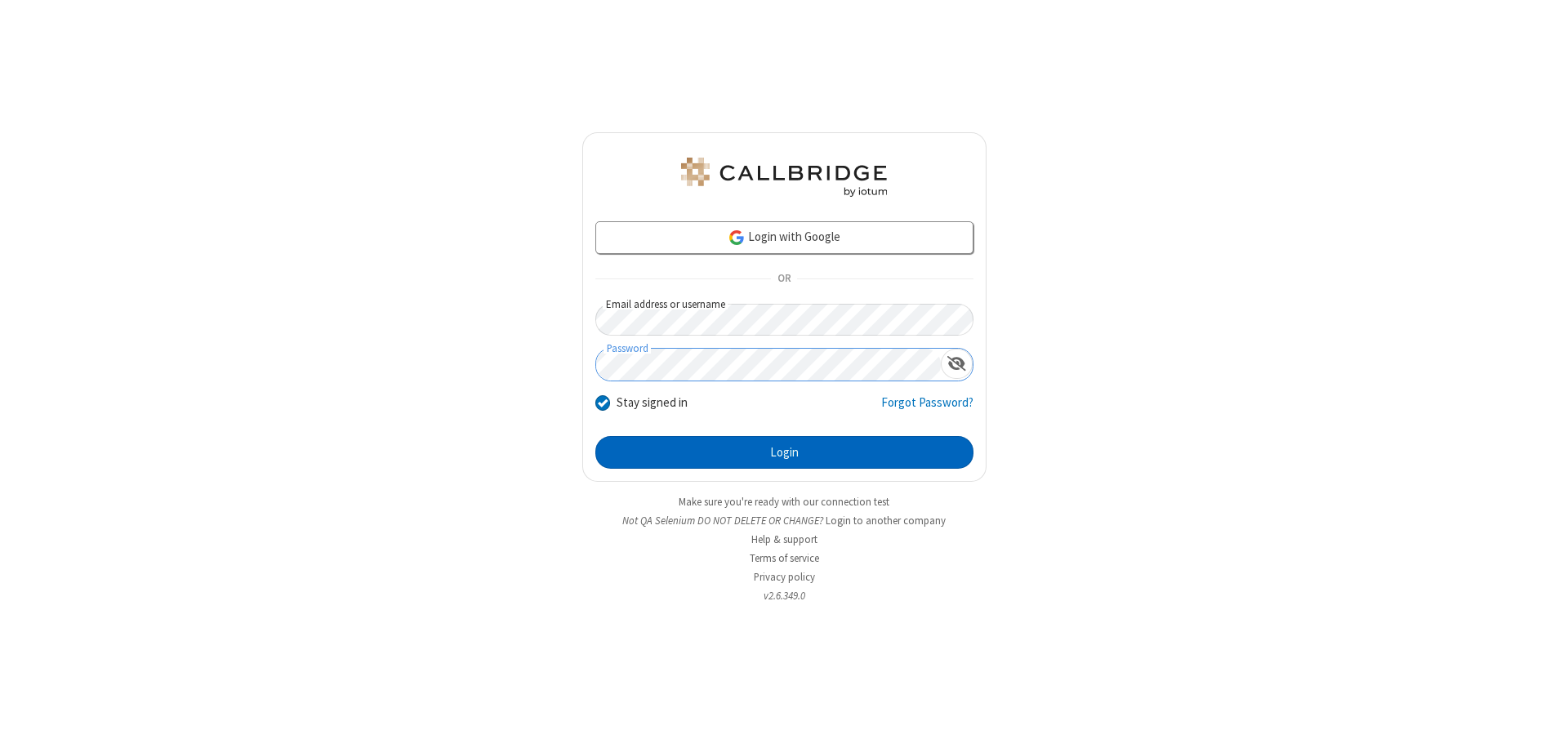
click at [784, 452] on button "Login" at bounding box center [784, 451] width 378 height 33
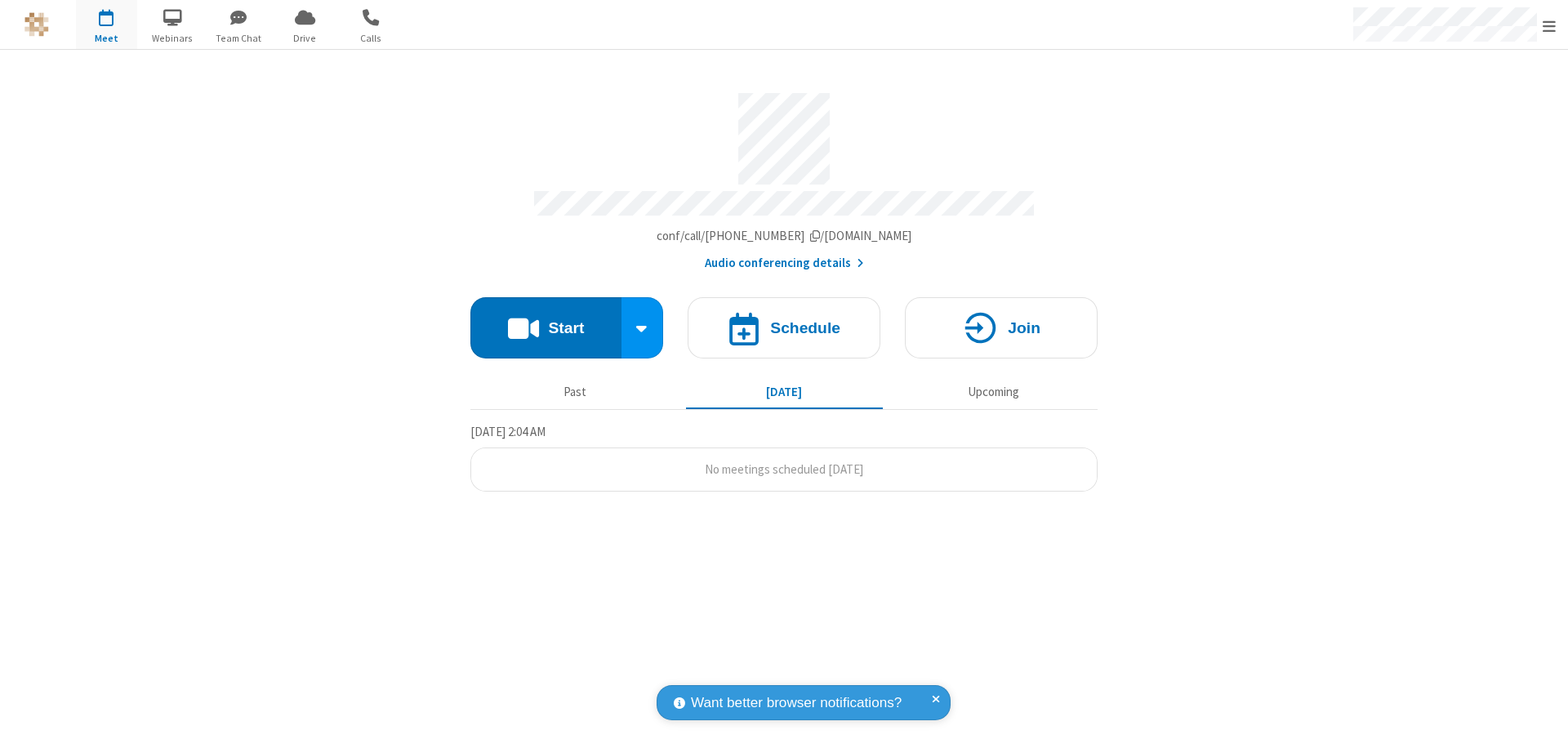
click at [546, 320] on button "Start" at bounding box center [545, 328] width 151 height 61
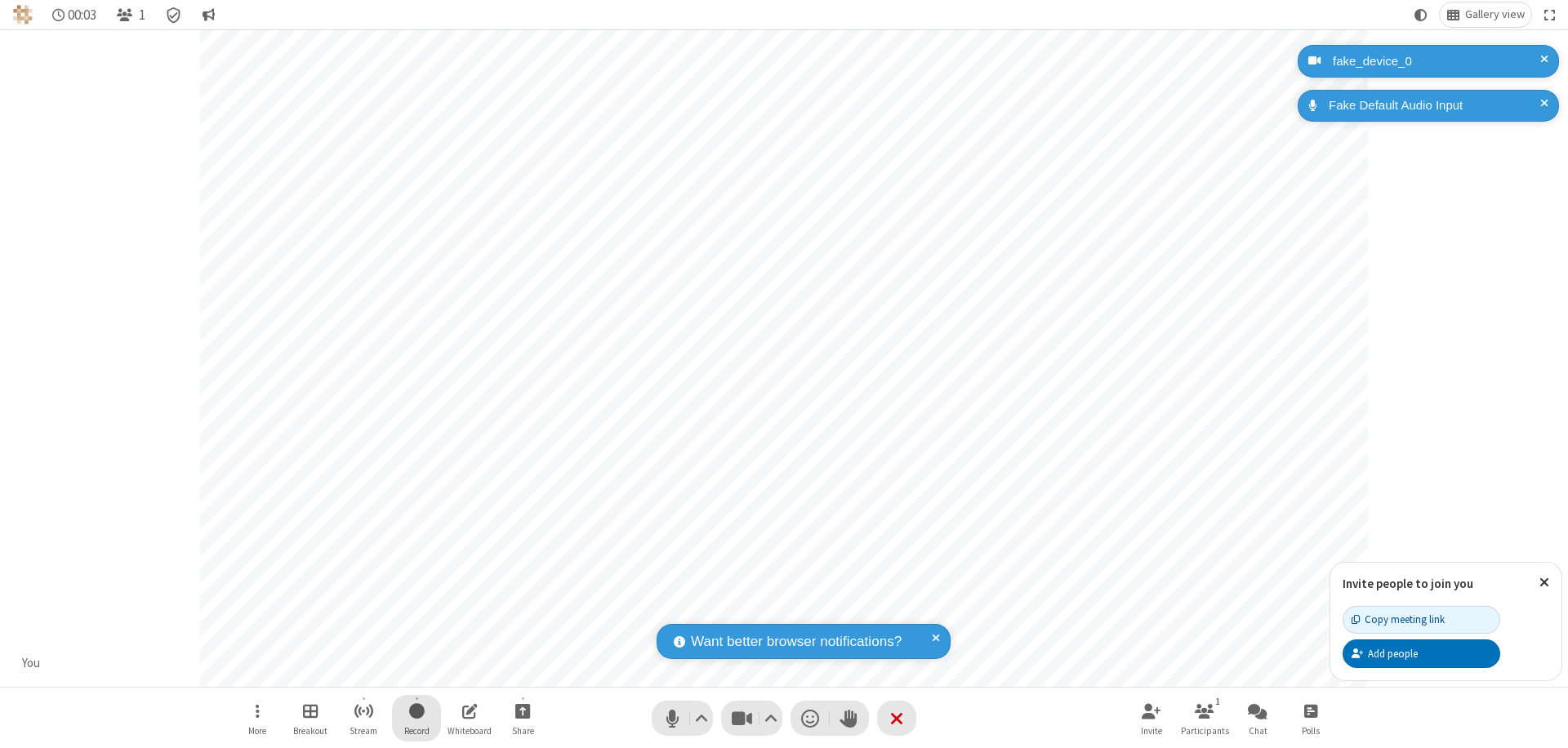
click at [417, 717] on span "Start recording" at bounding box center [417, 711] width 16 height 21
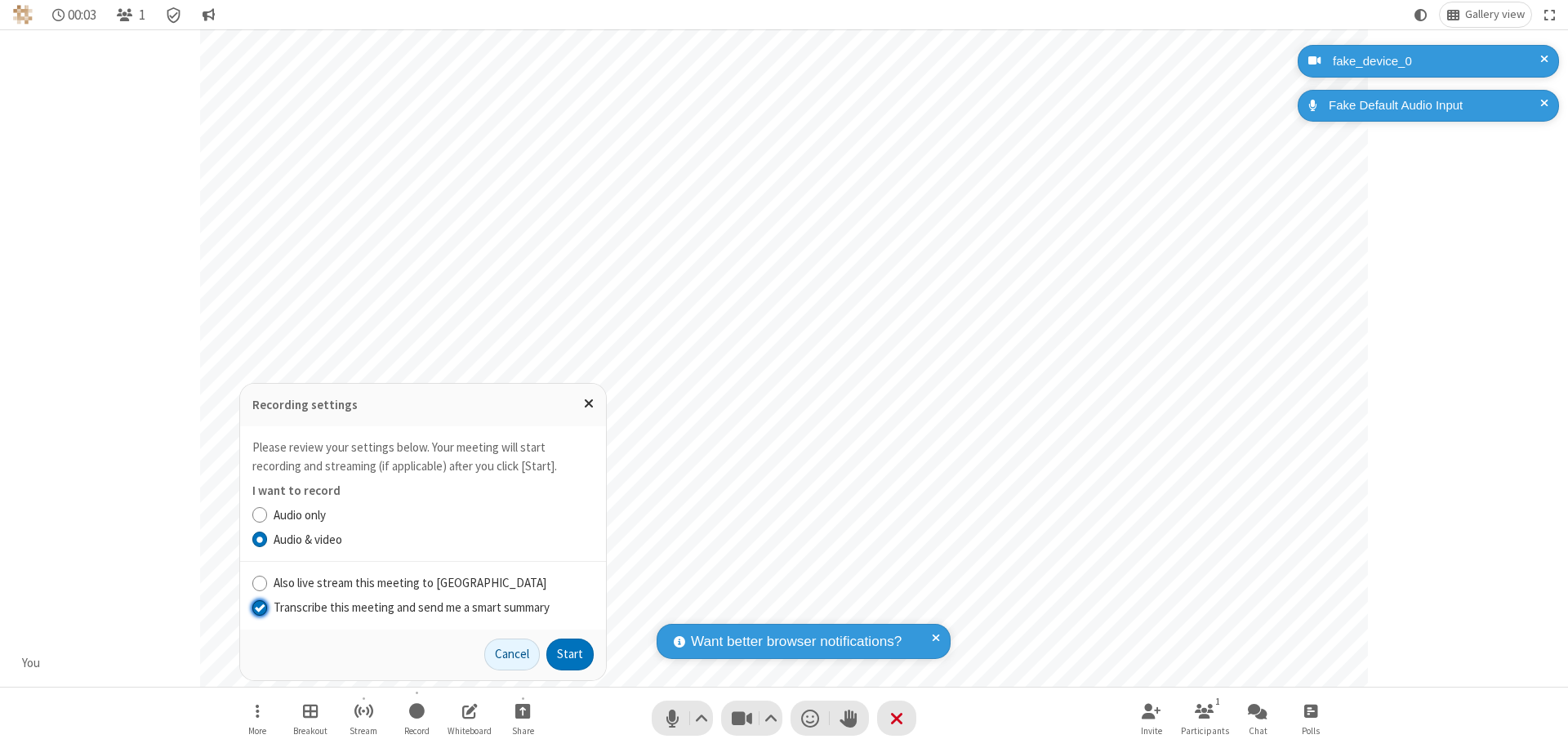
click at [259, 607] on input "Transcribe this meeting and send me a smart summary" at bounding box center [260, 606] width 16 height 17
click at [570, 654] on button "Start" at bounding box center [570, 654] width 47 height 33
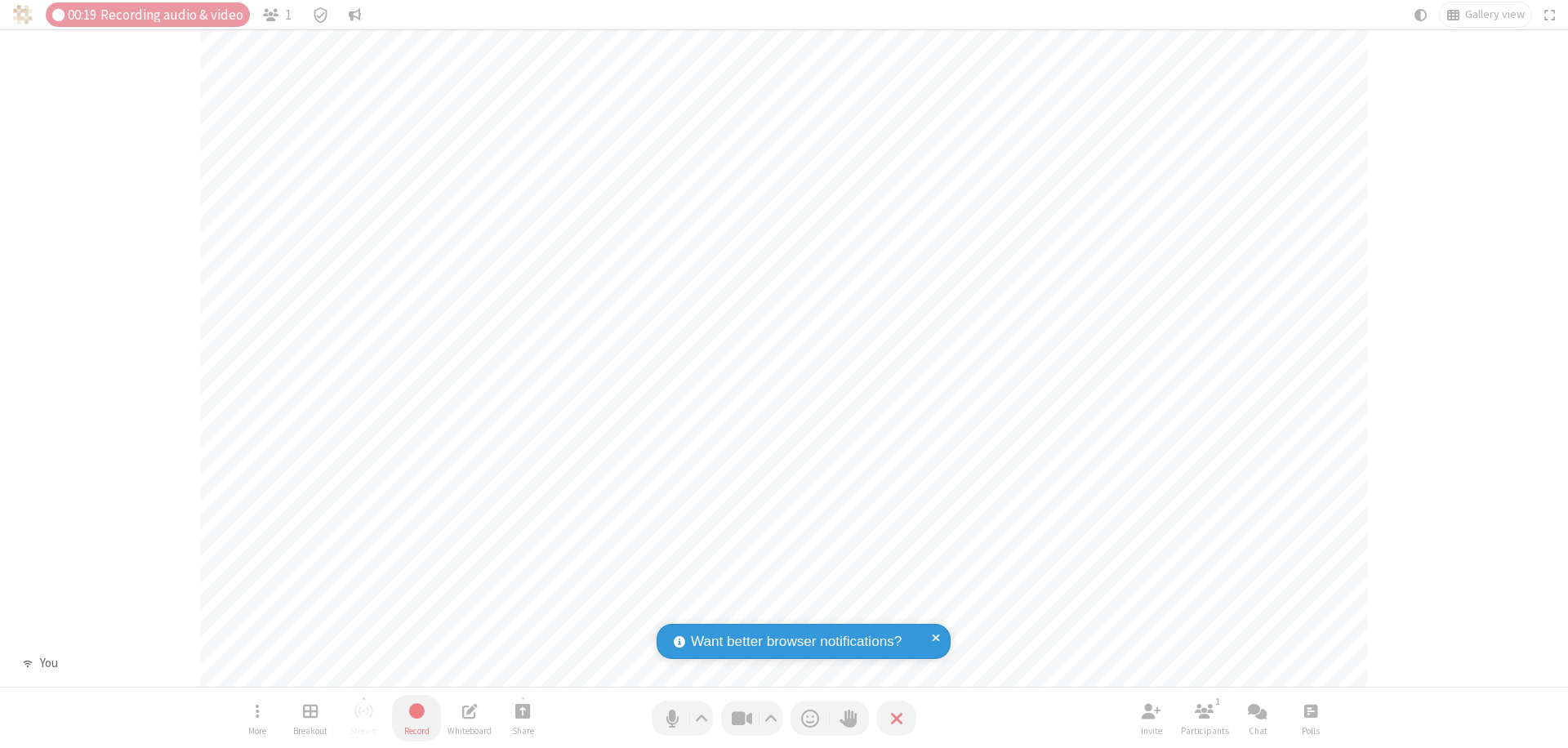
click at [417, 717] on span "Stop recording" at bounding box center [416, 711] width 19 height 21
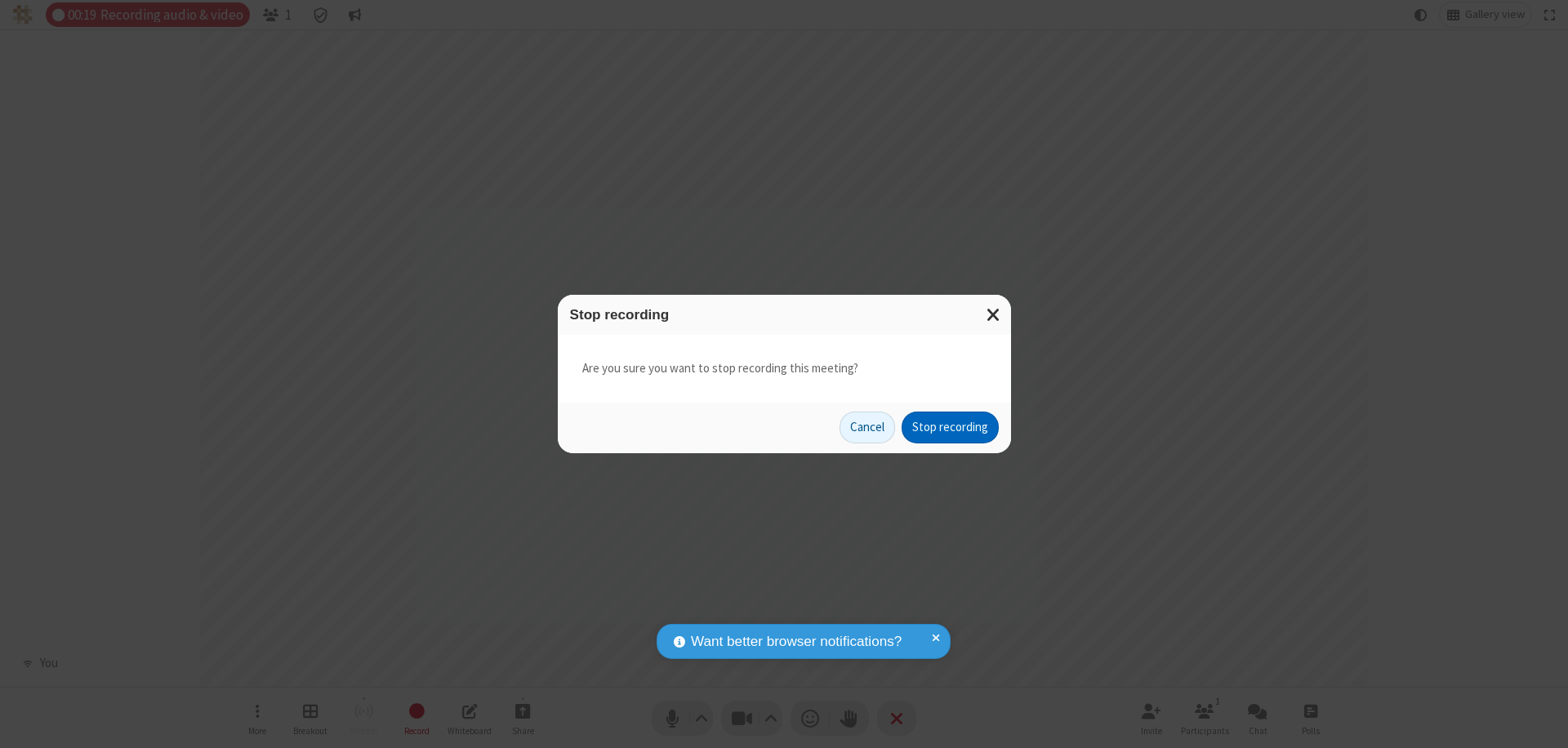
click at [950, 427] on button "Stop recording" at bounding box center [950, 428] width 98 height 33
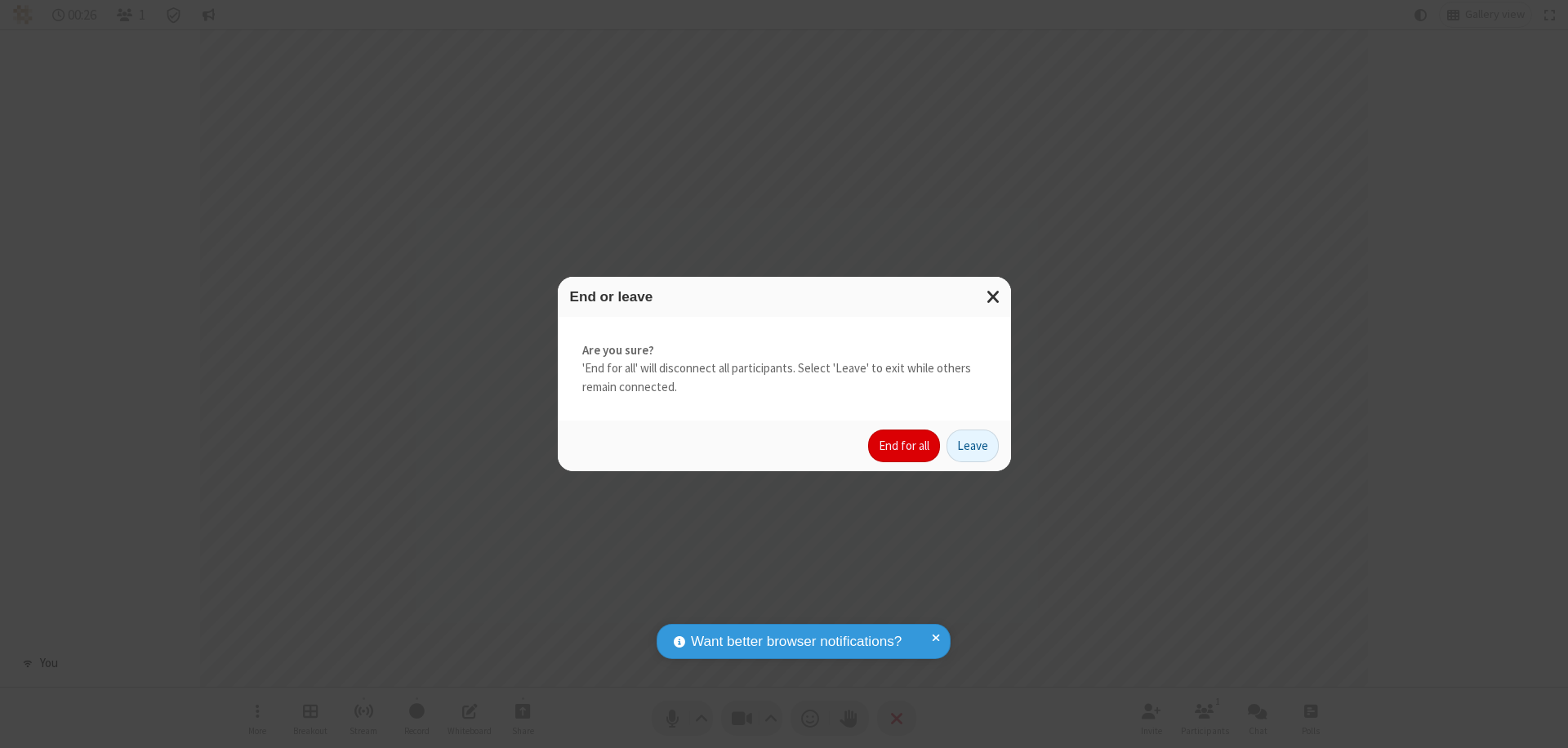
click at [905, 445] on button "End for all" at bounding box center [904, 445] width 72 height 33
